Goal: Book appointment/travel/reservation

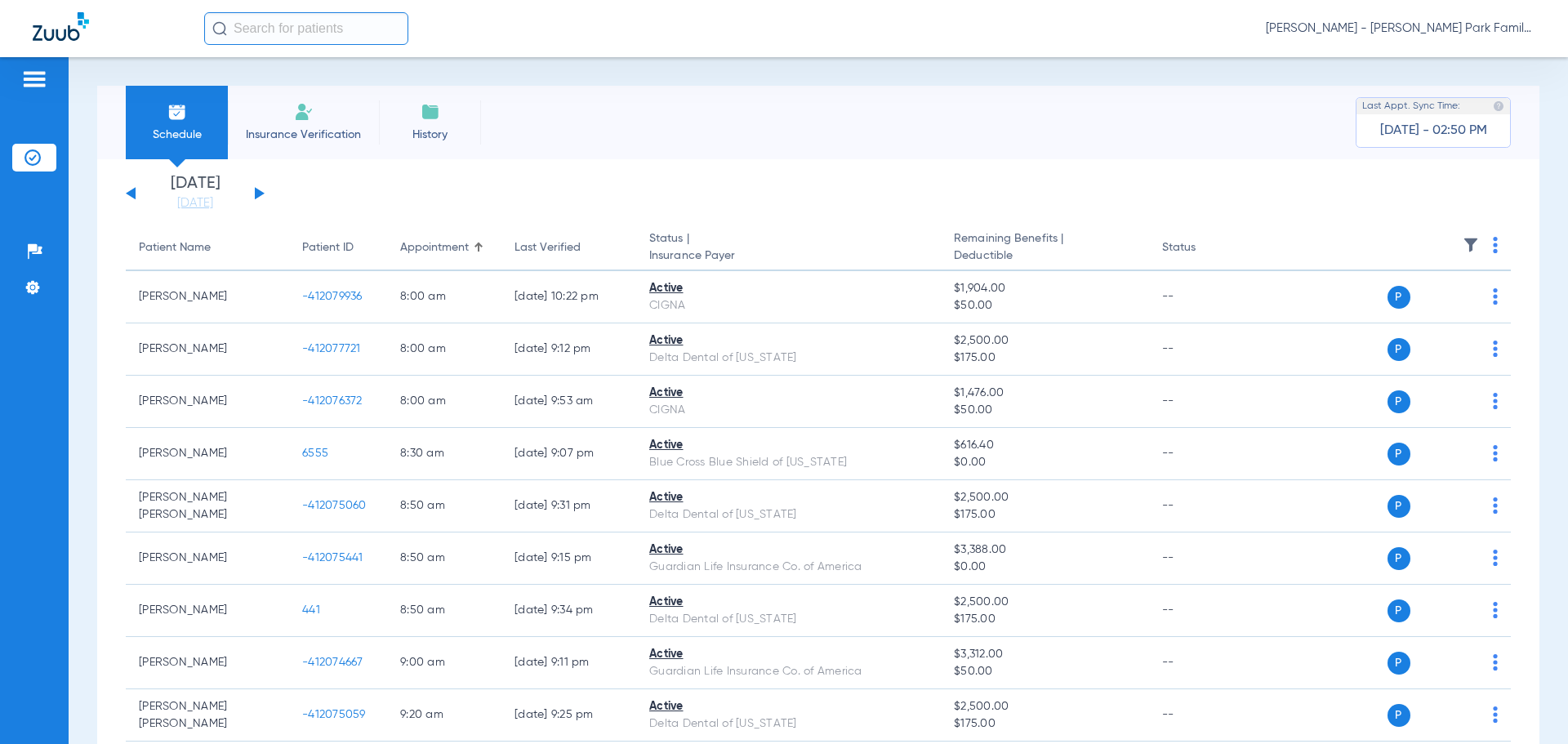
drag, startPoint x: 217, startPoint y: 208, endPoint x: 237, endPoint y: 218, distance: 22.4
click at [217, 208] on link "[DATE]" at bounding box center [195, 203] width 98 height 17
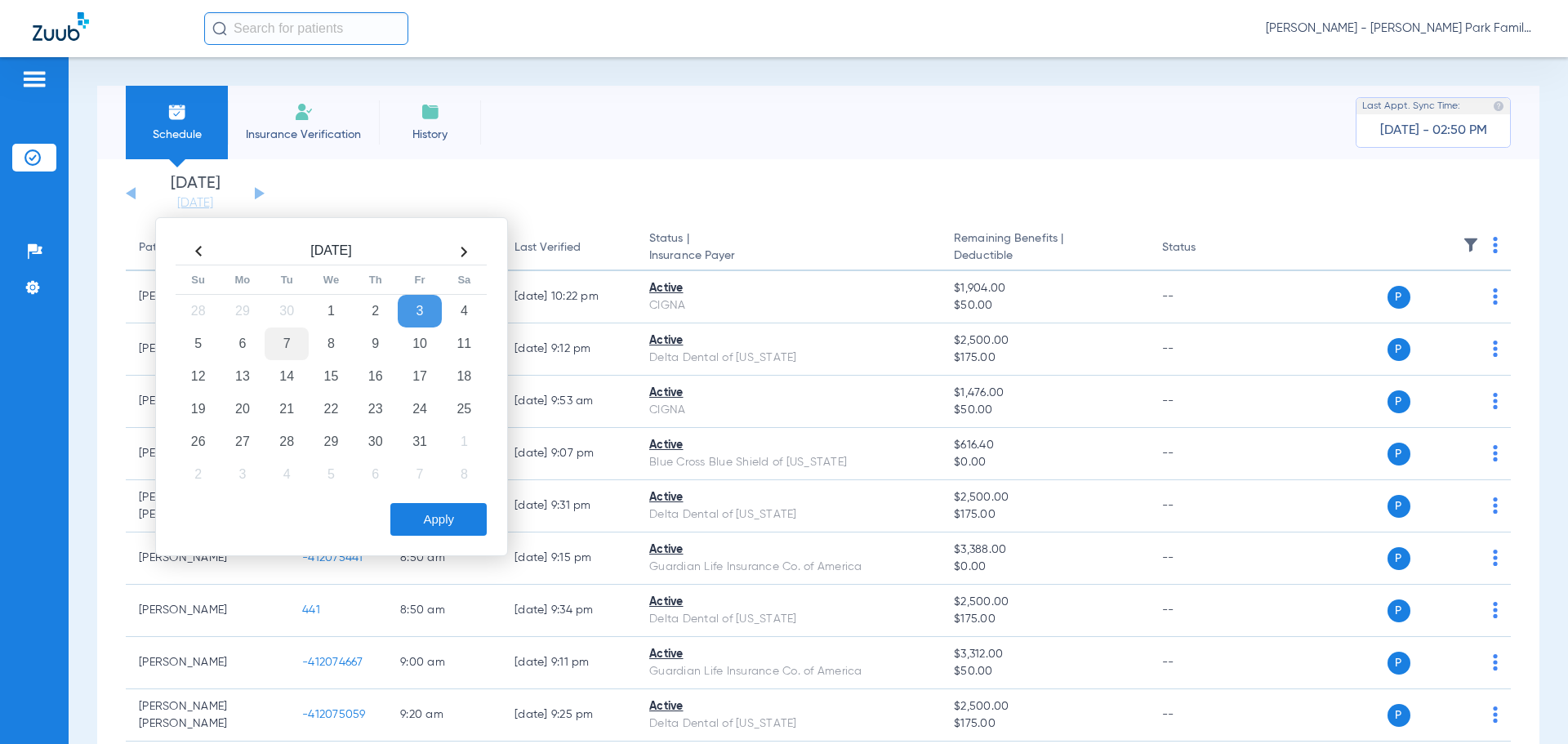
click at [288, 345] on td "7" at bounding box center [287, 344] width 44 height 33
click at [433, 515] on button "Apply" at bounding box center [438, 520] width 97 height 33
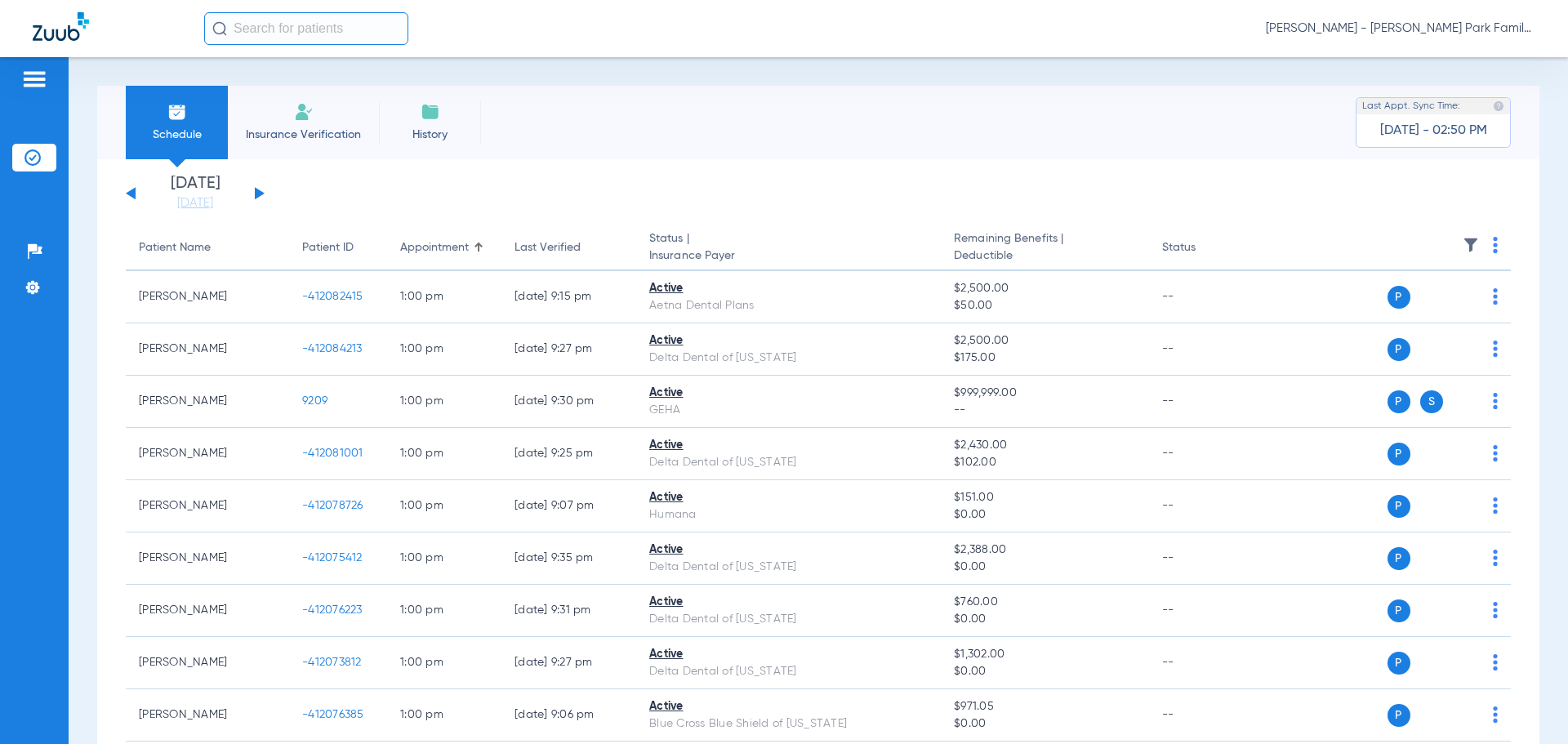
click at [1463, 239] on img at bounding box center [1470, 245] width 17 height 17
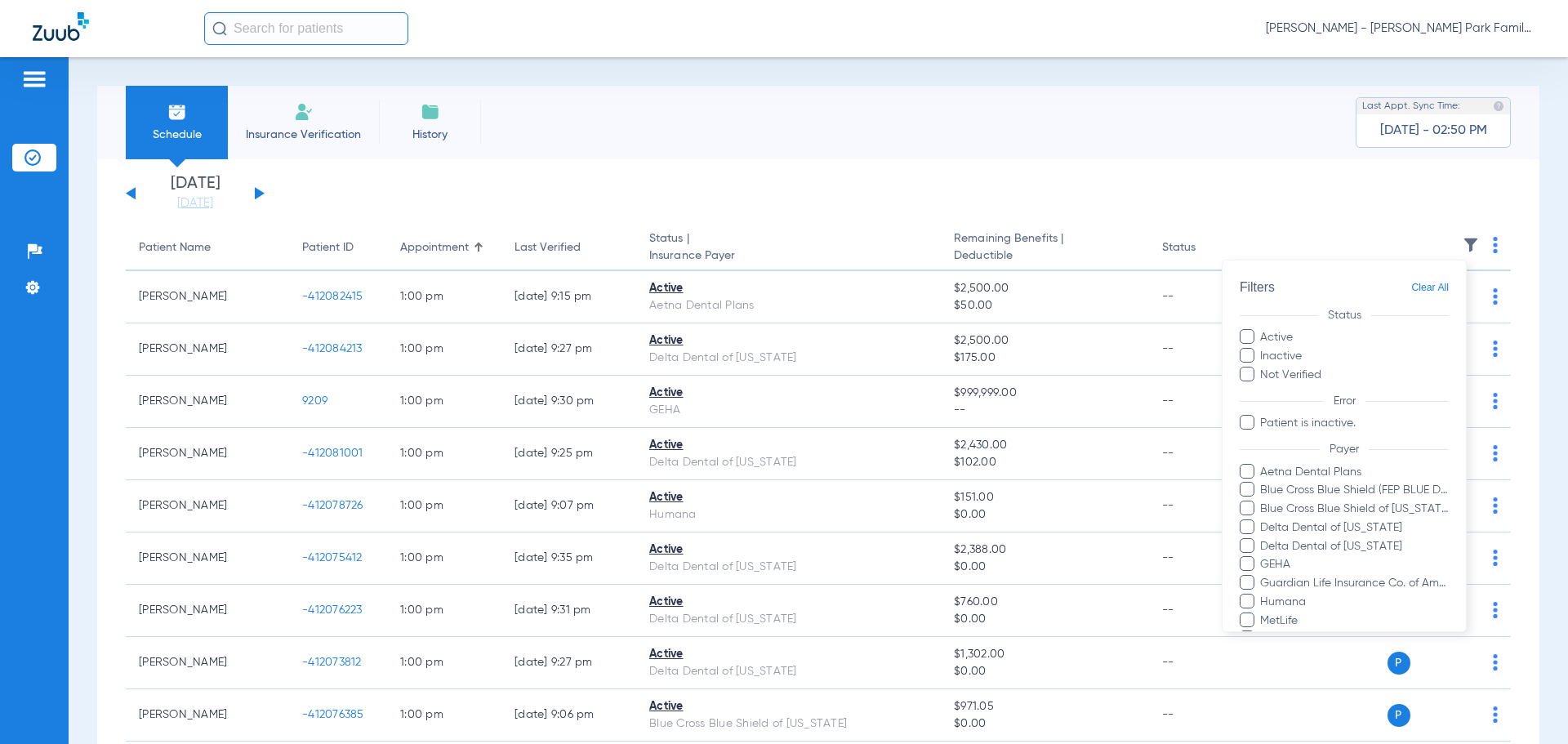
scroll to position [242, 0]
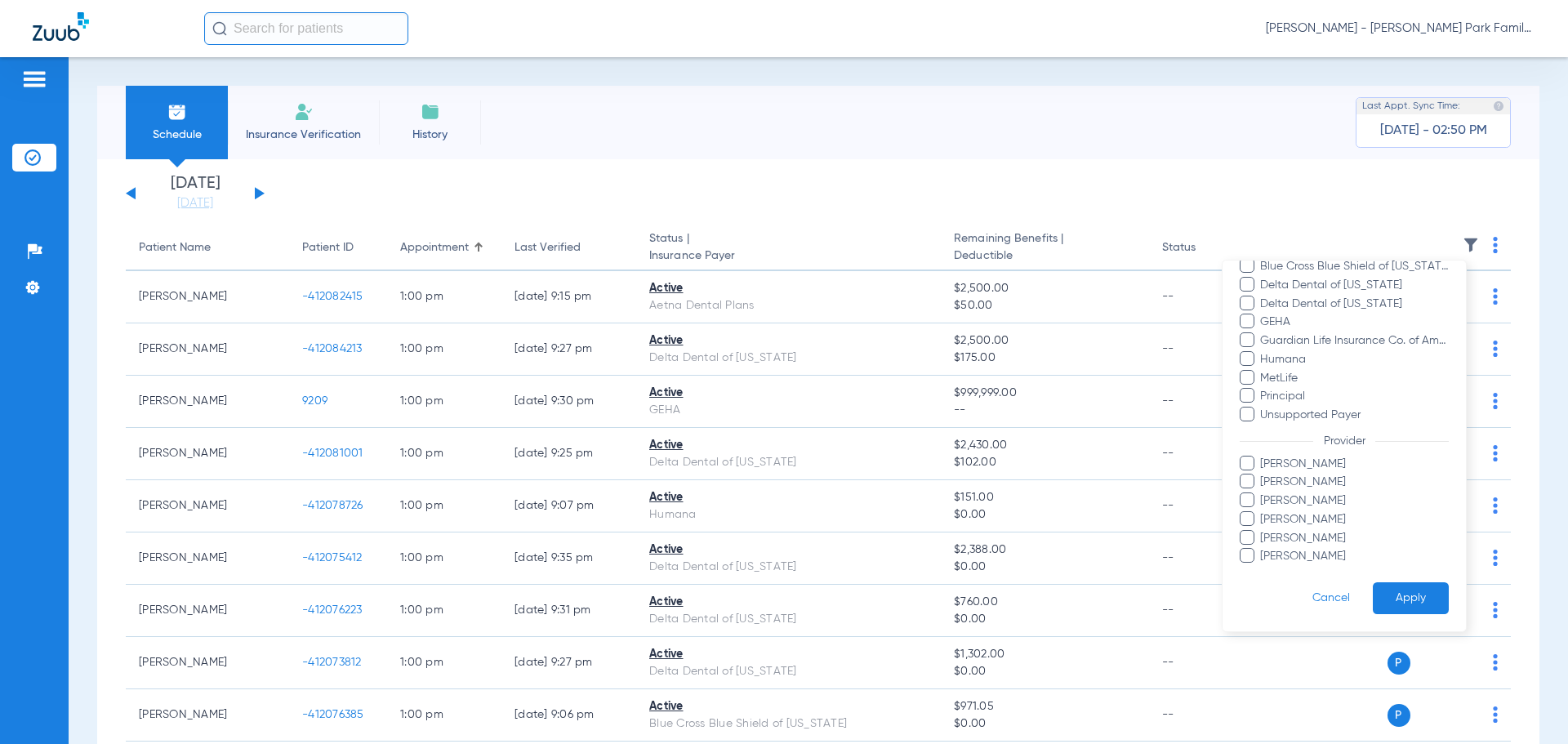
click at [1269, 486] on span "[PERSON_NAME]" at bounding box center [1355, 483] width 190 height 17
click at [1263, 493] on input "[PERSON_NAME]" at bounding box center [1263, 493] width 0 height 0
click at [1392, 598] on button "Apply" at bounding box center [1410, 599] width 76 height 32
